Goal: Task Accomplishment & Management: Use online tool/utility

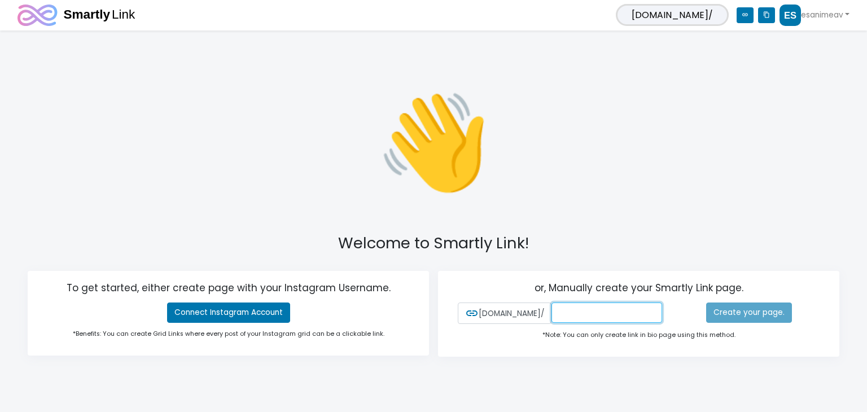
click at [595, 318] on input "text" at bounding box center [607, 313] width 111 height 20
paste input "esanimeav@gmail.com"
click at [570, 311] on input "esanimeav@gmail.com" at bounding box center [607, 313] width 111 height 20
paste input "text"
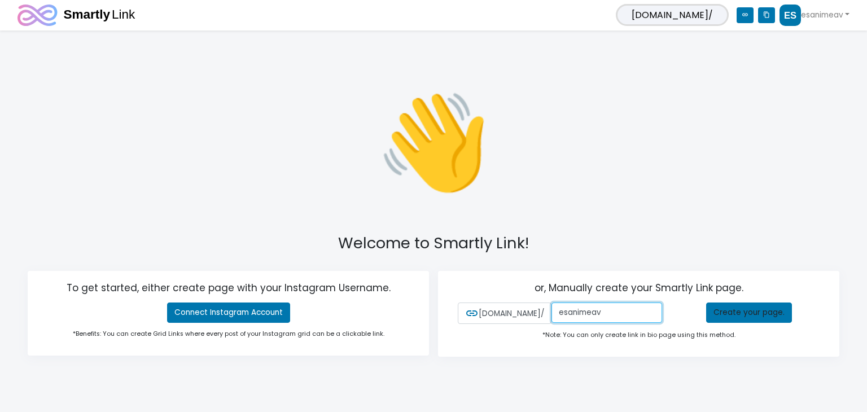
type input "esanimeav"
click at [734, 300] on div "or, Manually create your Smartly Link page. link smartly.link/ esanimeav Create…" at bounding box center [639, 314] width 384 height 86
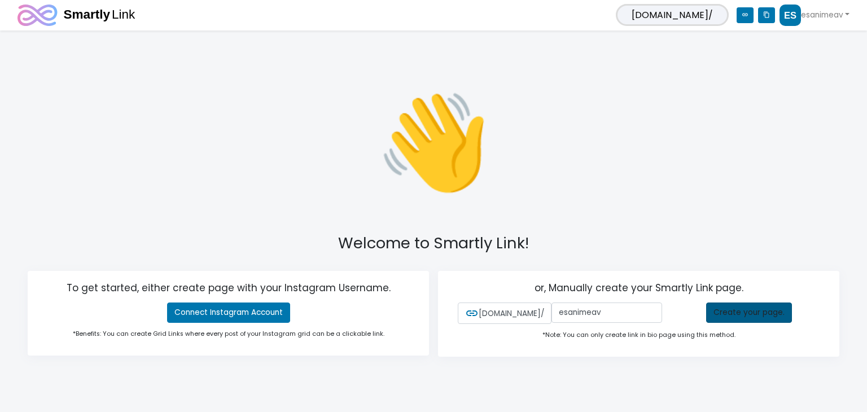
click at [746, 315] on link "Create your page." at bounding box center [749, 313] width 86 height 20
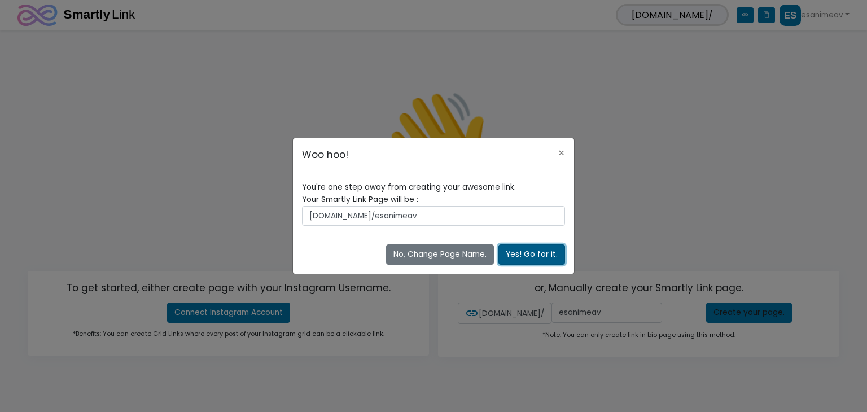
click at [535, 251] on button "Yes! Go for it." at bounding box center [532, 254] width 67 height 20
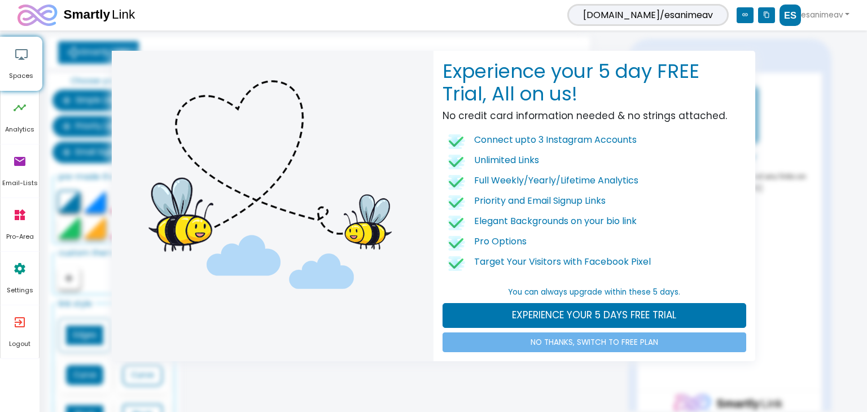
click at [689, 15] on div "Experience your 5 day FREE Trial, All on us! No credit card information needed …" at bounding box center [433, 206] width 867 height 412
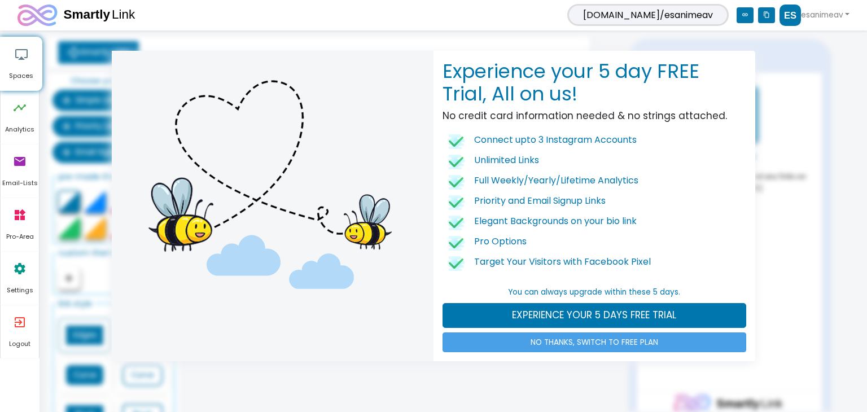
click at [615, 339] on link "NO THANKS, SWITCH TO FREE PLAN" at bounding box center [595, 343] width 304 height 20
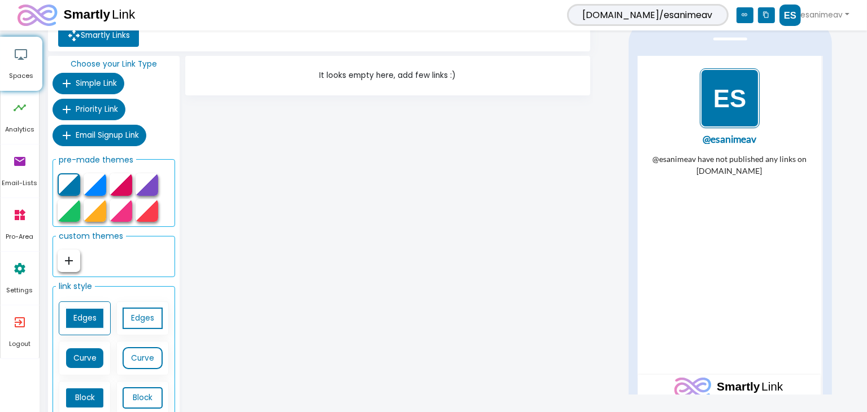
scroll to position [67, 0]
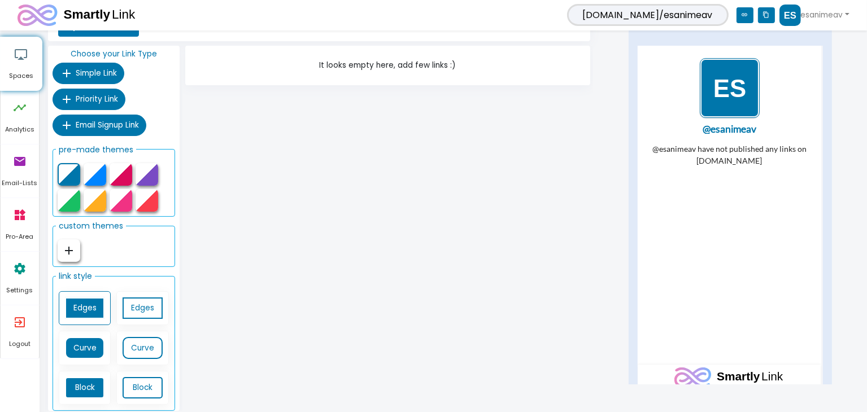
click at [68, 250] on icon "add" at bounding box center [69, 251] width 14 height 14
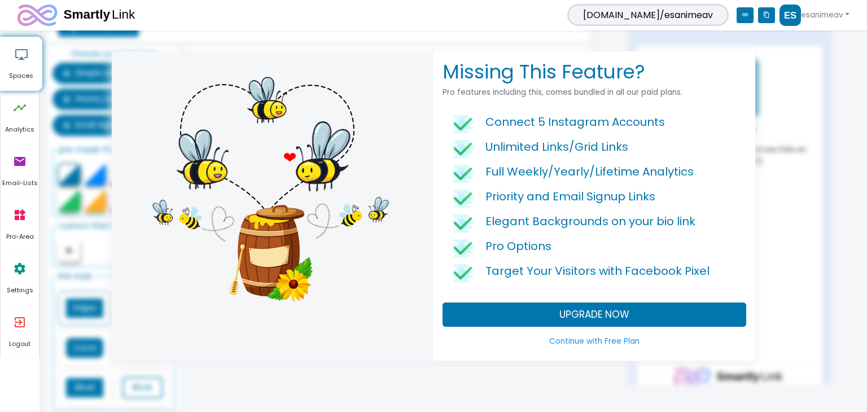
click at [581, 342] on link "Continue with Free Plan" at bounding box center [595, 341] width 304 height 20
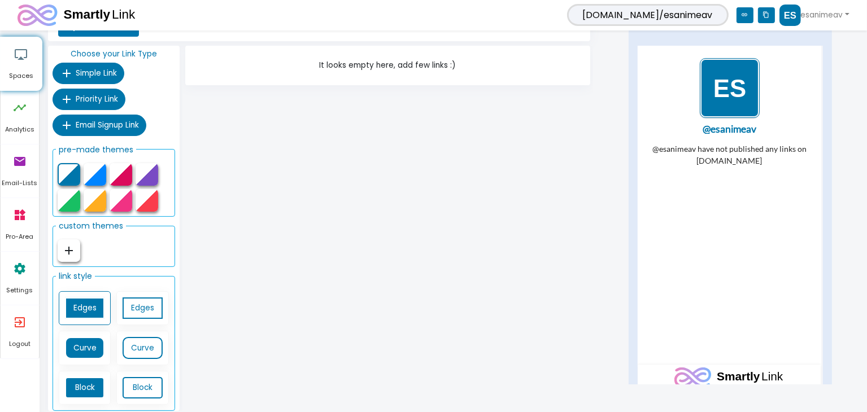
scroll to position [0, 0]
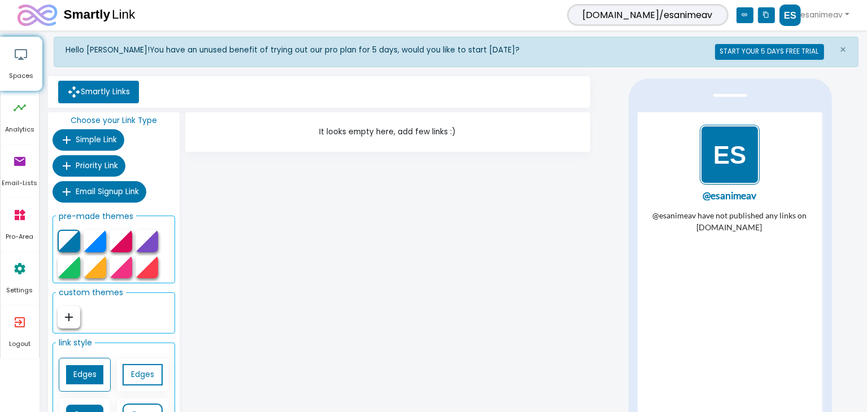
click at [112, 86] on link "Smartly Links" at bounding box center [98, 92] width 81 height 23
click at [104, 141] on span "Simple Link" at bounding box center [96, 139] width 41 height 11
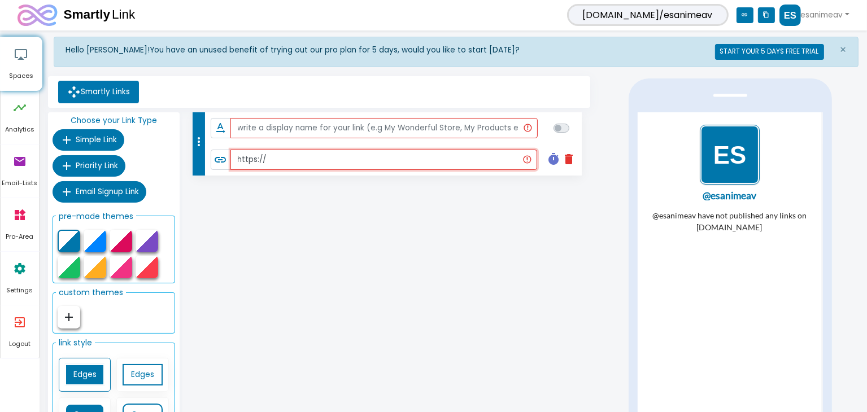
click at [356, 156] on input "https://" at bounding box center [383, 160] width 307 height 20
paste input "[DOMAIN_NAME][URL]"
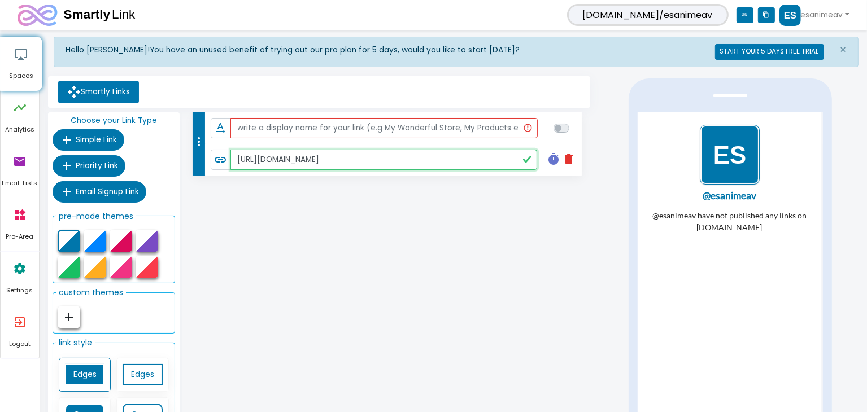
click at [278, 159] on input "[URL][DOMAIN_NAME]" at bounding box center [383, 160] width 307 height 20
type input "[URL][DOMAIN_NAME]"
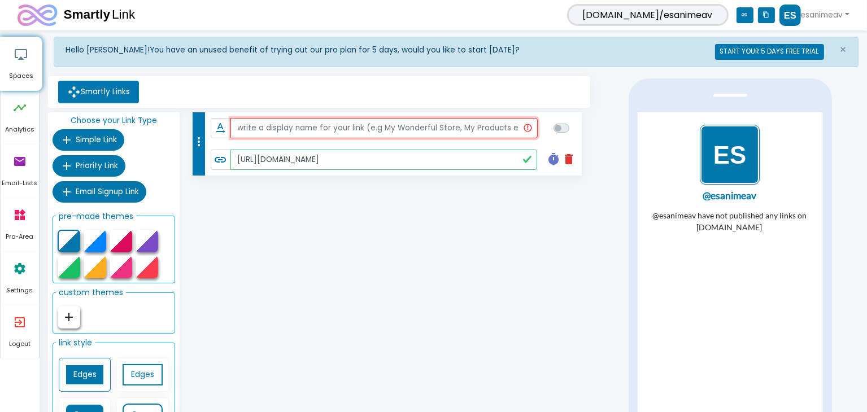
click at [290, 126] on input "text" at bounding box center [383, 128] width 307 height 20
paste input "animeav1"
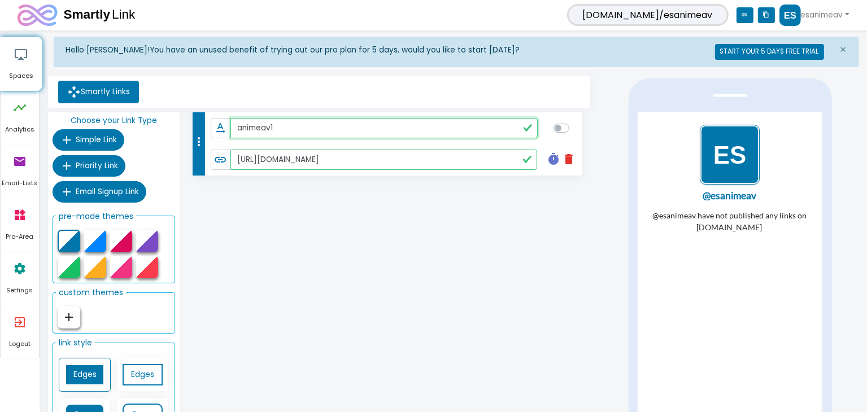
type input "animeav1"
checkbox input "true"
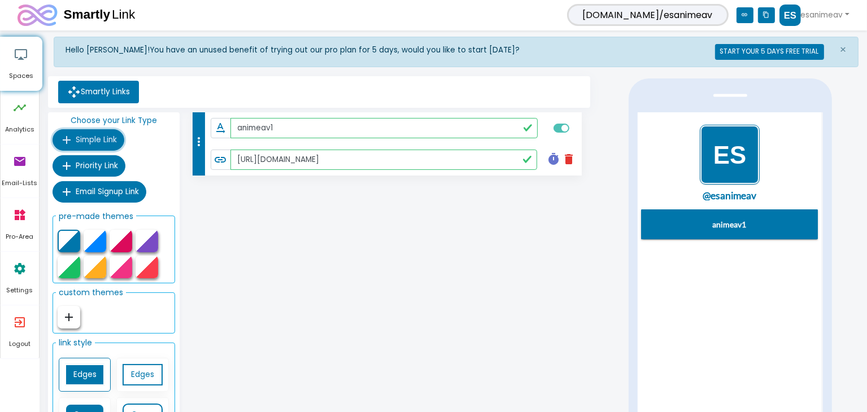
click at [93, 137] on span "Simple Link" at bounding box center [96, 139] width 41 height 11
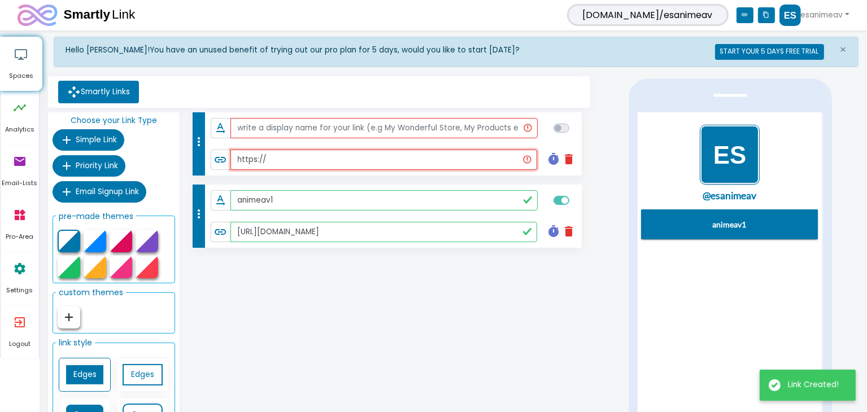
click at [303, 159] on input "https://" at bounding box center [383, 160] width 307 height 20
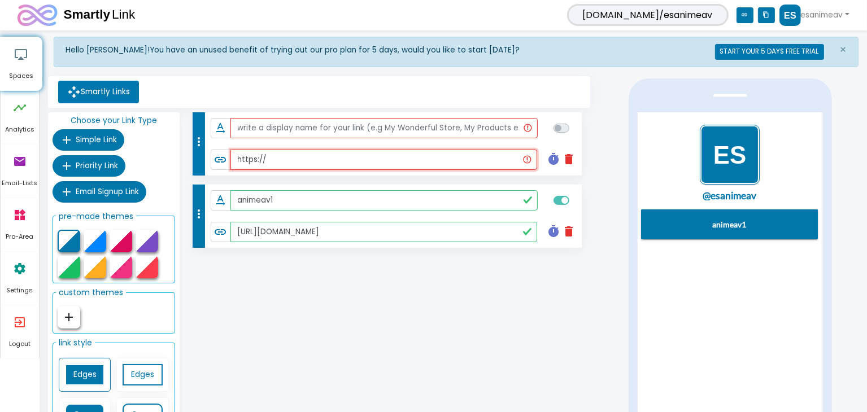
click at [303, 159] on input "https://" at bounding box center [383, 160] width 307 height 20
paste input "[DOMAIN_NAME][URL]"
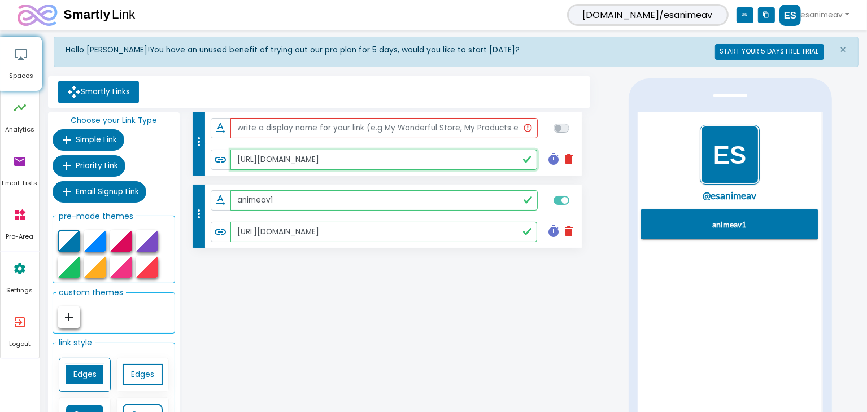
click at [291, 156] on input "[URL][DOMAIN_NAME]" at bounding box center [383, 160] width 307 height 20
type input "[URL][DOMAIN_NAME]"
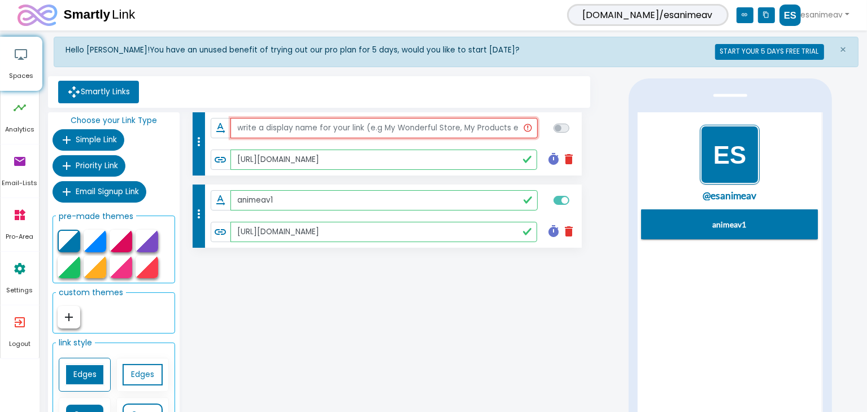
click at [296, 130] on input "text" at bounding box center [383, 128] width 307 height 20
paste input "youtube"
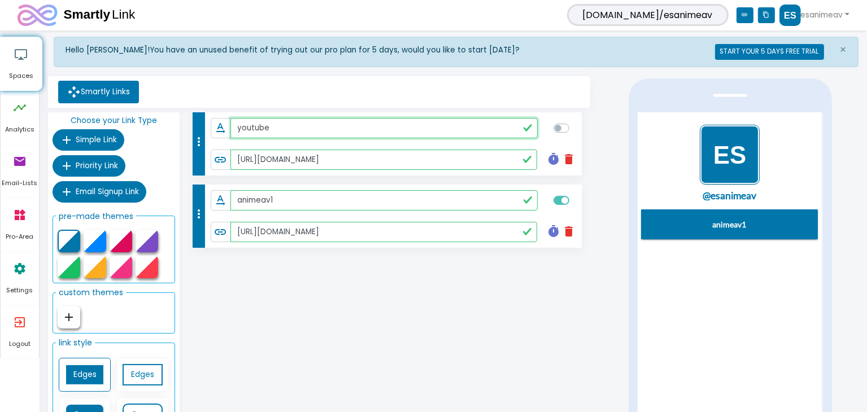
type input "youtube"
checkbox input "true"
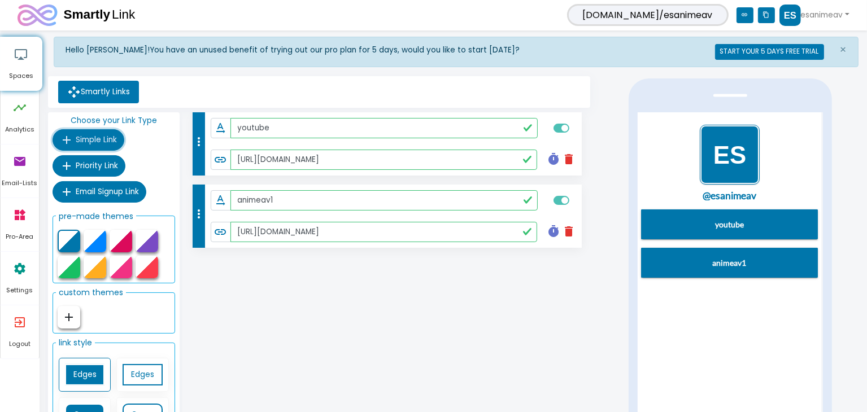
click at [93, 138] on span "Simple Link" at bounding box center [96, 139] width 41 height 11
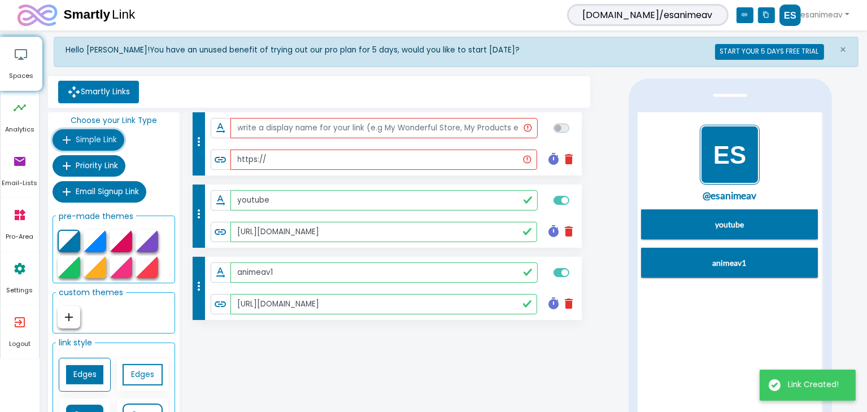
click at [88, 141] on span "Simple Link" at bounding box center [96, 139] width 41 height 11
click at [93, 141] on span "Simple Link" at bounding box center [96, 139] width 41 height 11
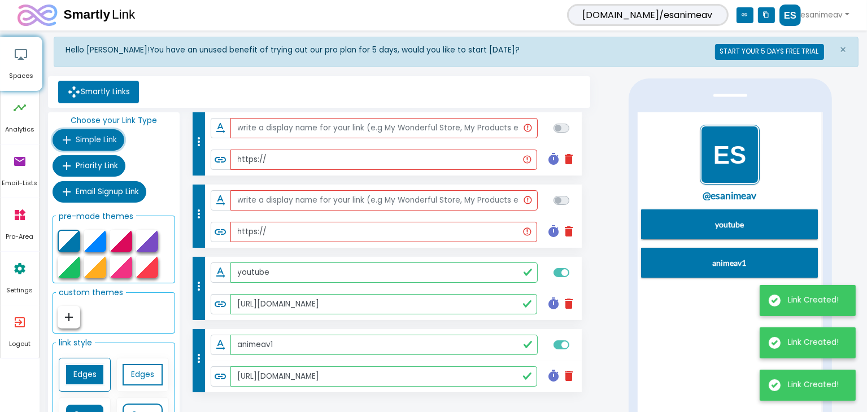
click at [89, 139] on span "Simple Link" at bounding box center [96, 139] width 41 height 11
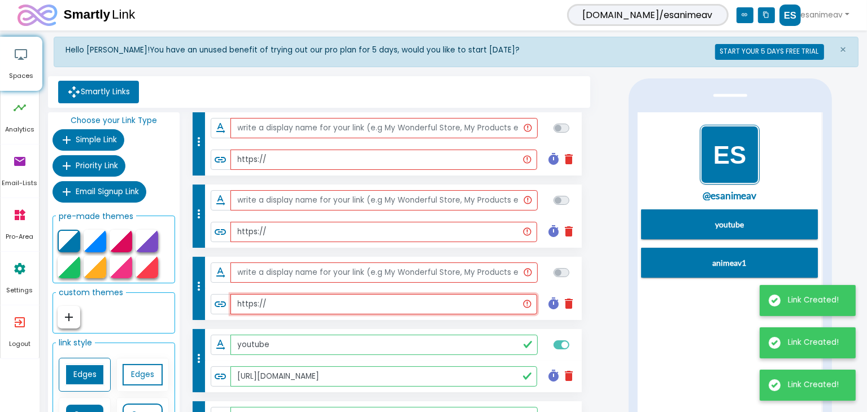
click at [281, 302] on input "https://" at bounding box center [383, 304] width 307 height 20
click at [281, 301] on div "more_vert text_rotation_none link https:// timer delete Schedule this Link Star…" at bounding box center [387, 288] width 405 height 352
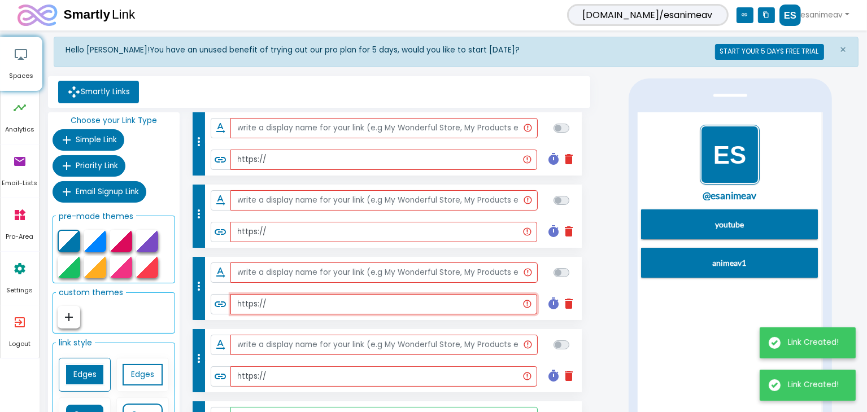
click at [281, 301] on input "https://" at bounding box center [383, 304] width 307 height 20
paste input "[DOMAIN_NAME][URL]"
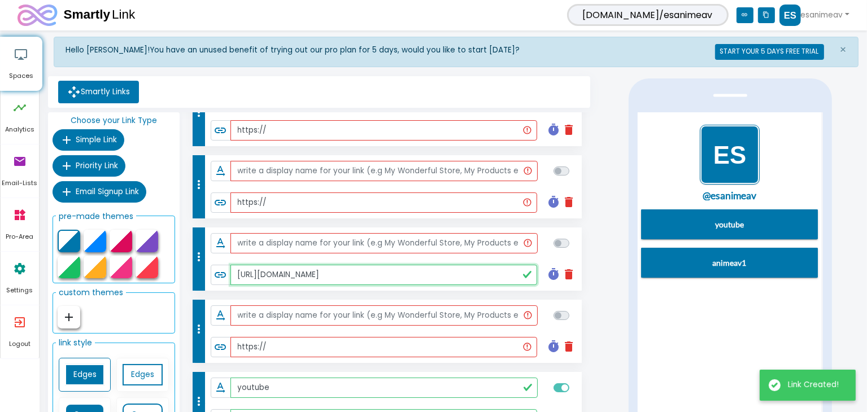
scroll to position [56, 0]
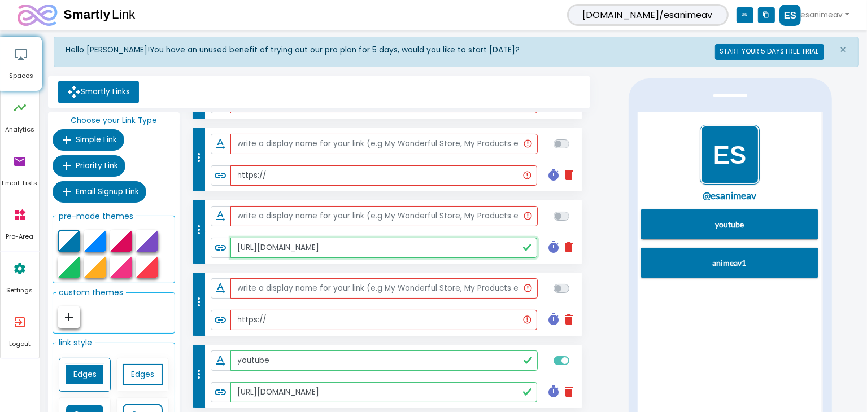
type input "[URL][DOMAIN_NAME]"
click at [296, 321] on input "https://" at bounding box center [383, 320] width 307 height 20
paste input "[DOMAIN_NAME][URL]"
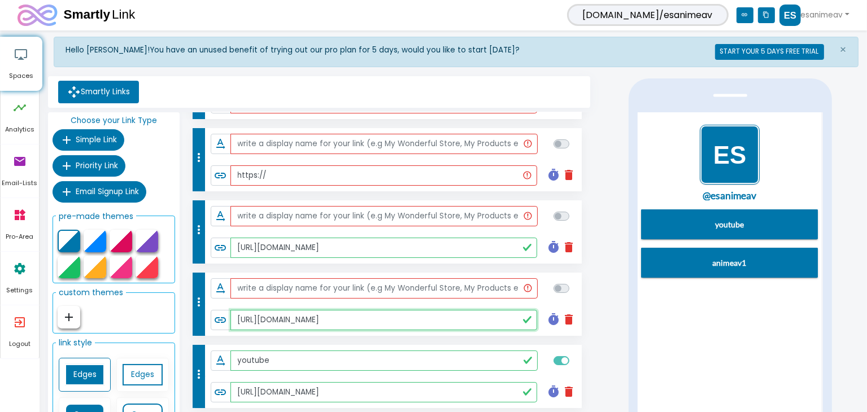
click at [298, 316] on input "[URL][DOMAIN_NAME]" at bounding box center [383, 320] width 307 height 20
type input "[URL][DOMAIN_NAME]"
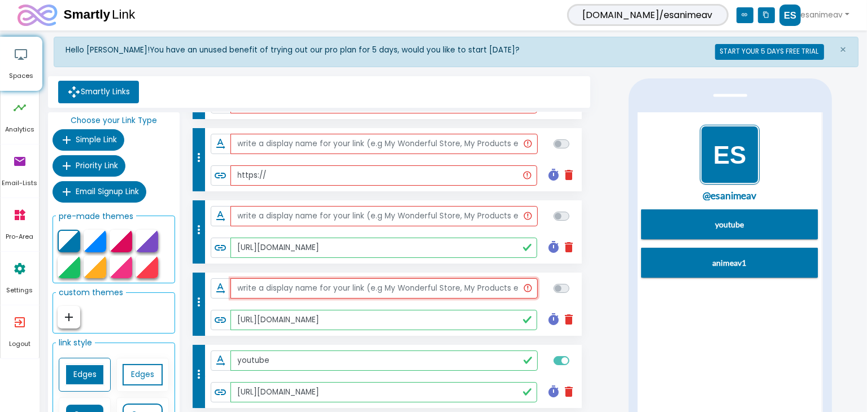
click at [299, 288] on input "text" at bounding box center [383, 288] width 307 height 20
paste input "reddit"
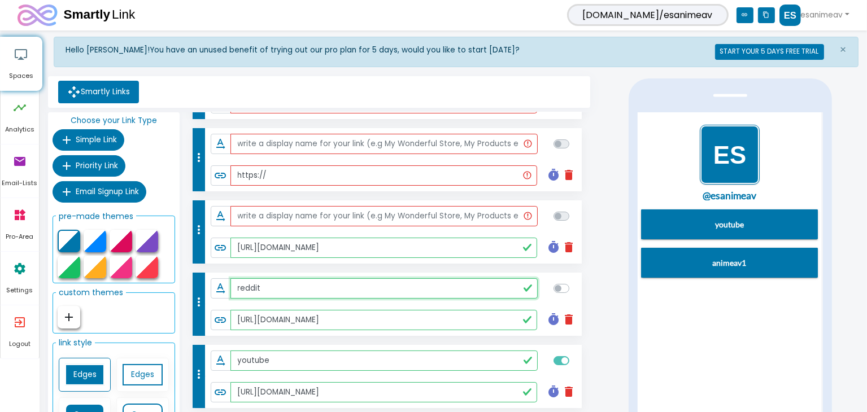
type input "reddit"
checkbox input "true"
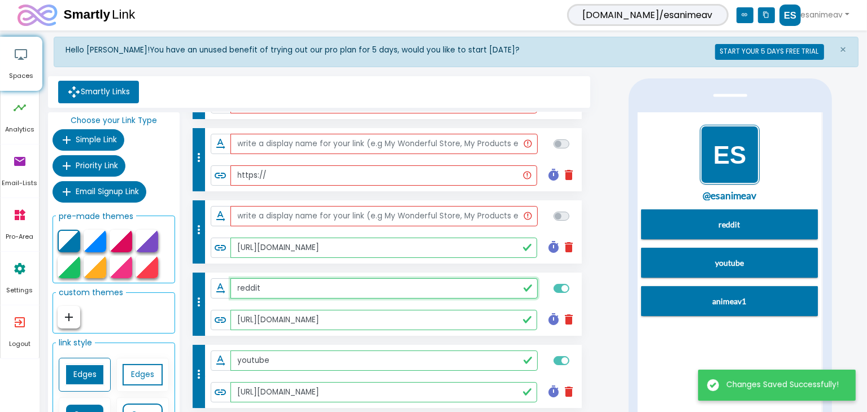
scroll to position [0, 0]
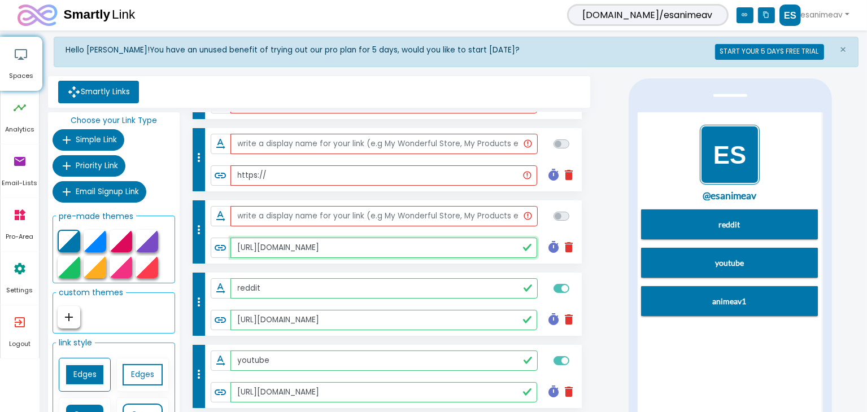
click at [301, 243] on input "[URL][DOMAIN_NAME]" at bounding box center [383, 248] width 307 height 20
paste input "[DOMAIN_NAME][URL]"
click at [298, 246] on input "[URL][DOMAIN_NAME]" at bounding box center [383, 248] width 307 height 20
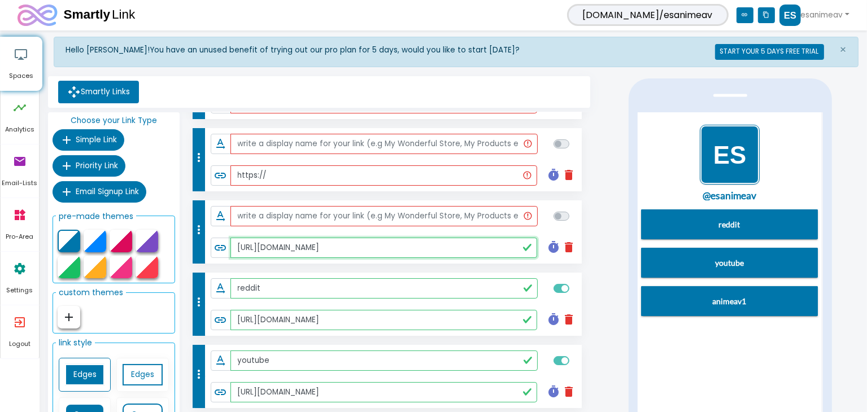
drag, startPoint x: 298, startPoint y: 246, endPoint x: 298, endPoint y: 232, distance: 14.1
click at [297, 246] on input "[URL][DOMAIN_NAME]" at bounding box center [383, 248] width 307 height 20
type input "[URL][DOMAIN_NAME]"
click at [298, 217] on input "text" at bounding box center [383, 216] width 307 height 20
paste input "pinterest"
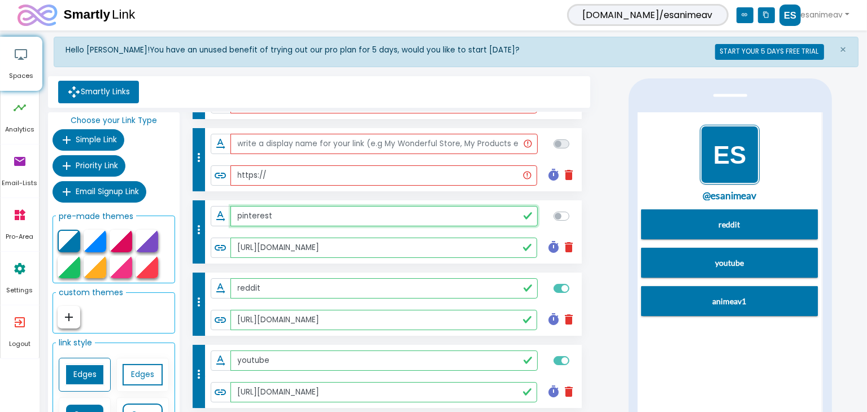
type input "pinterest"
checkbox input "true"
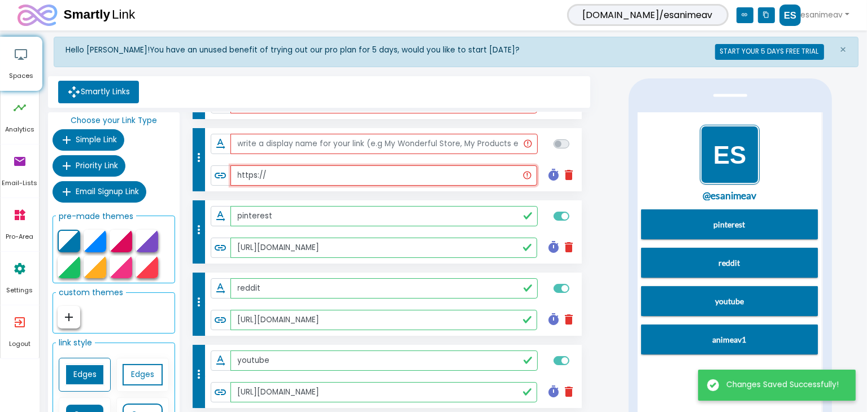
click at [317, 180] on input "https://" at bounding box center [383, 175] width 307 height 20
paste input "[DOMAIN_NAME][URL]"
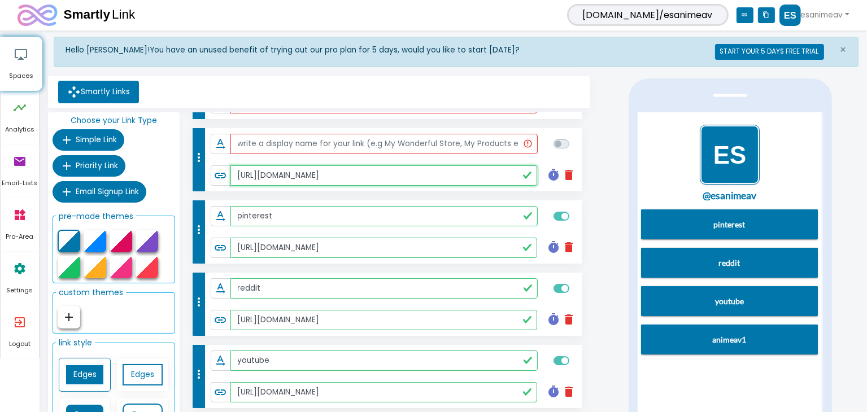
click at [290, 176] on input "[URL][DOMAIN_NAME]" at bounding box center [383, 175] width 307 height 20
type input "[URL][DOMAIN_NAME]"
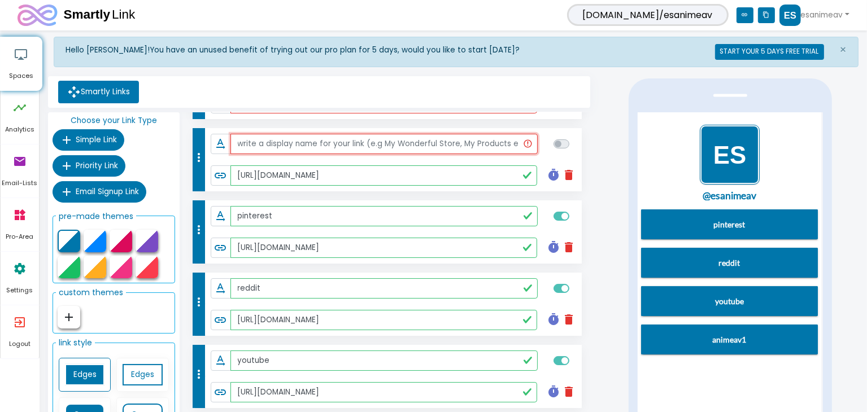
click at [295, 147] on input "text" at bounding box center [383, 144] width 307 height 20
paste input "twitch"
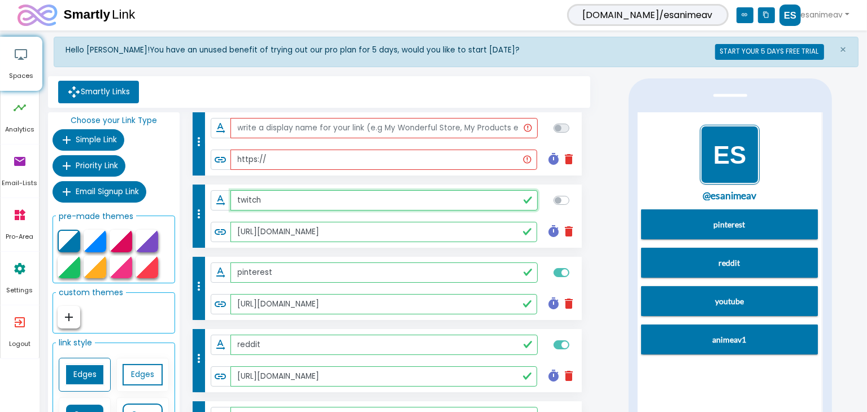
type input "twitch"
checkbox input "true"
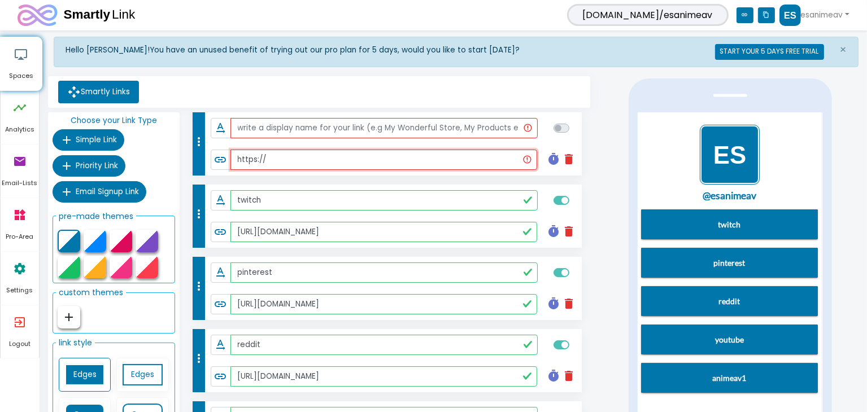
click at [322, 163] on input "https://" at bounding box center [383, 160] width 307 height 20
paste input "[DOMAIN_NAME][URL]"
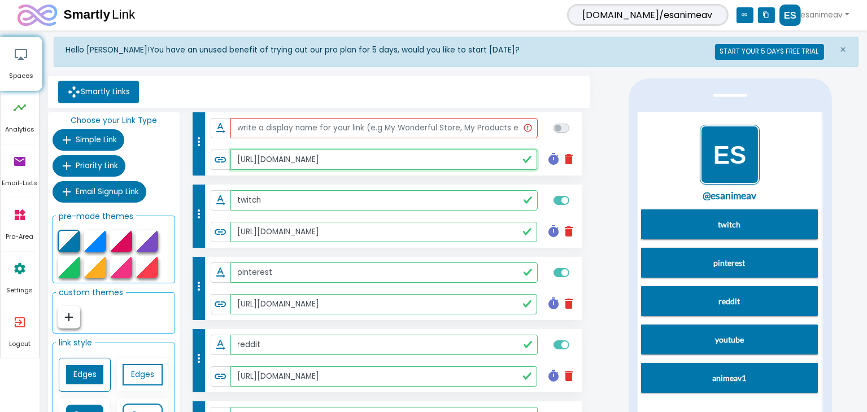
click at [297, 157] on input "[URL][DOMAIN_NAME]" at bounding box center [383, 160] width 307 height 20
type input "[URL][DOMAIN_NAME]"
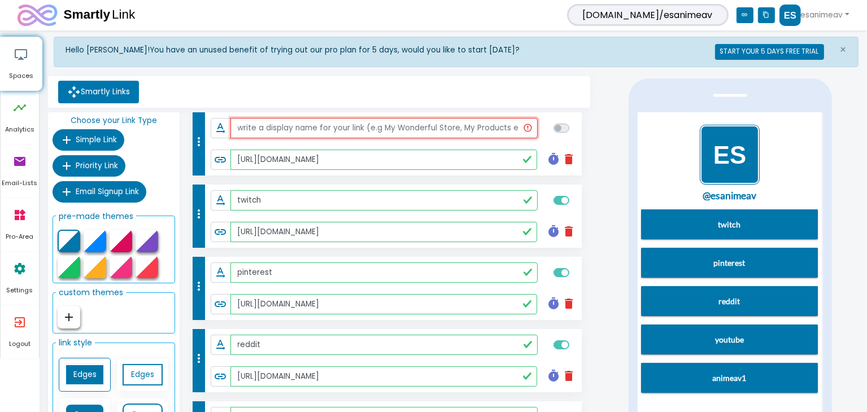
click at [298, 125] on input "text" at bounding box center [383, 128] width 307 height 20
paste input "myanimelist"
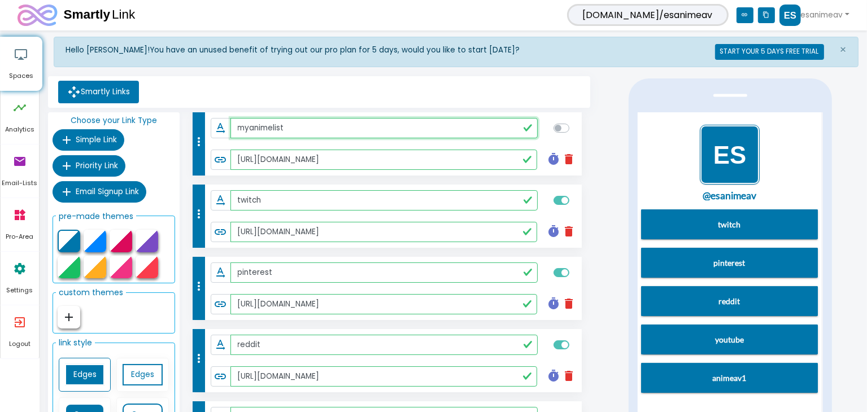
type input "myanimelist"
checkbox input "true"
click at [683, 14] on span "[DOMAIN_NAME]/esanimeav" at bounding box center [647, 15] width 161 height 22
click at [740, 15] on icon "link" at bounding box center [744, 15] width 17 height 16
